Goal: Information Seeking & Learning: Find specific page/section

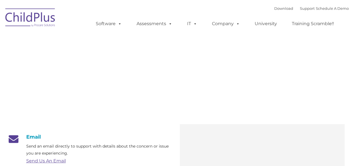
type input ""
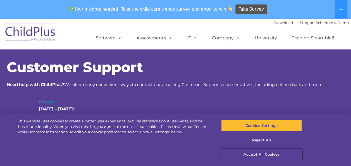
click at [262, 155] on button "Accept All Cookies" at bounding box center [261, 155] width 81 height 12
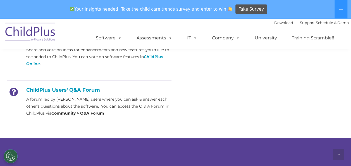
scroll to position [248, 0]
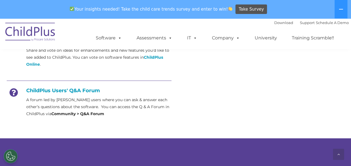
click at [87, 113] on strong "Community > Q&A Forum" at bounding box center [77, 113] width 53 height 5
click at [13, 92] on icon at bounding box center [14, 94] width 14 height 14
click at [300, 23] on link "Support" at bounding box center [307, 22] width 15 height 4
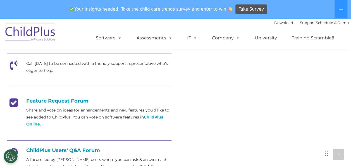
scroll to position [197, 0]
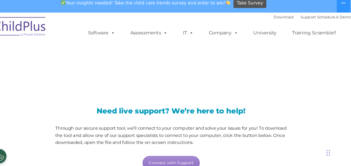
scroll to position [6, 0]
